Goal: Task Accomplishment & Management: Use online tool/utility

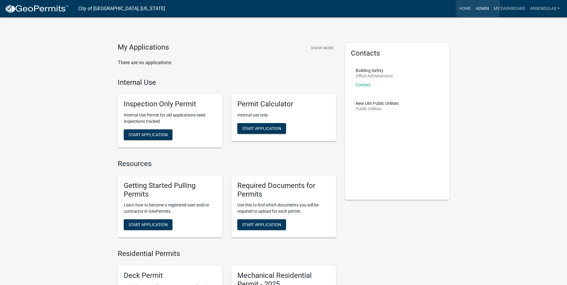
click at [478, 7] on link "Admin" at bounding box center [483, 8] width 18 height 11
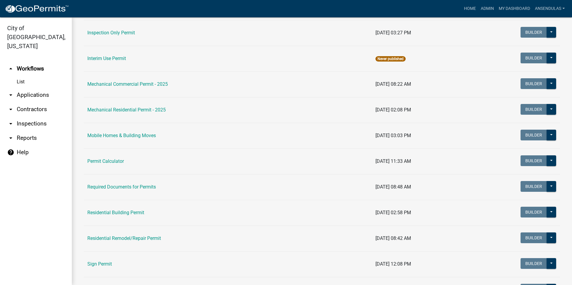
scroll to position [299, 0]
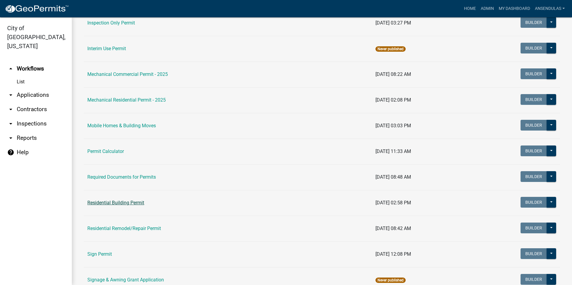
click at [116, 203] on link "Residential Building Permit" at bounding box center [115, 203] width 57 height 6
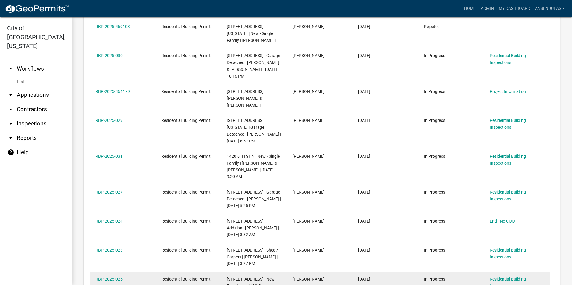
scroll to position [359, 0]
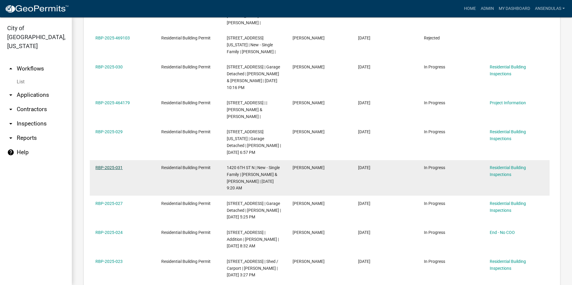
click at [108, 165] on link "RBP-2025-031" at bounding box center [108, 167] width 27 height 5
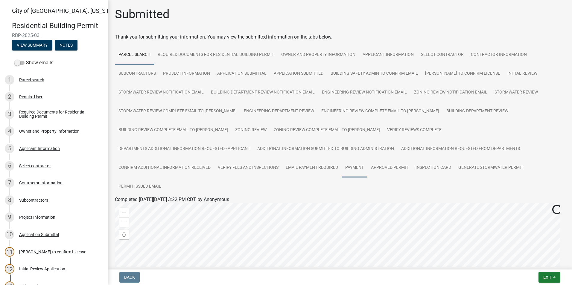
click at [341, 167] on link "Payment" at bounding box center [354, 167] width 26 height 19
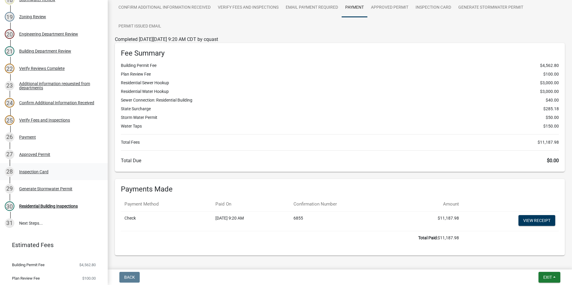
scroll to position [384, 0]
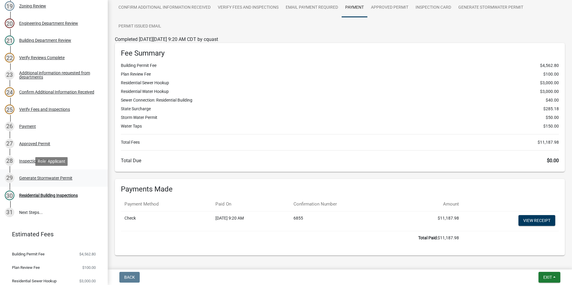
click at [36, 180] on div "Generate Stormwater Permit" at bounding box center [45, 178] width 53 height 4
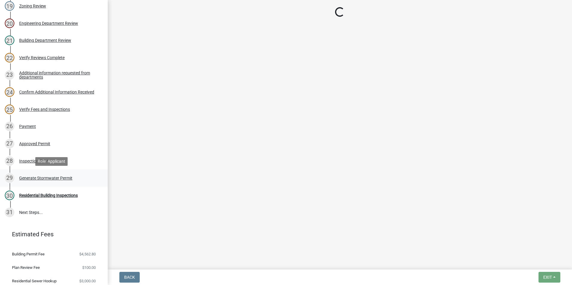
scroll to position [0, 0]
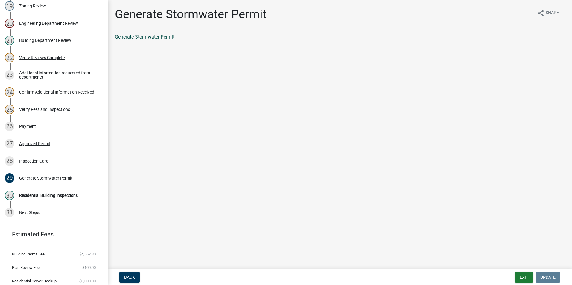
click at [141, 38] on link "Generate Stormwater Permit" at bounding box center [145, 37] width 60 height 6
